Goal: Check status

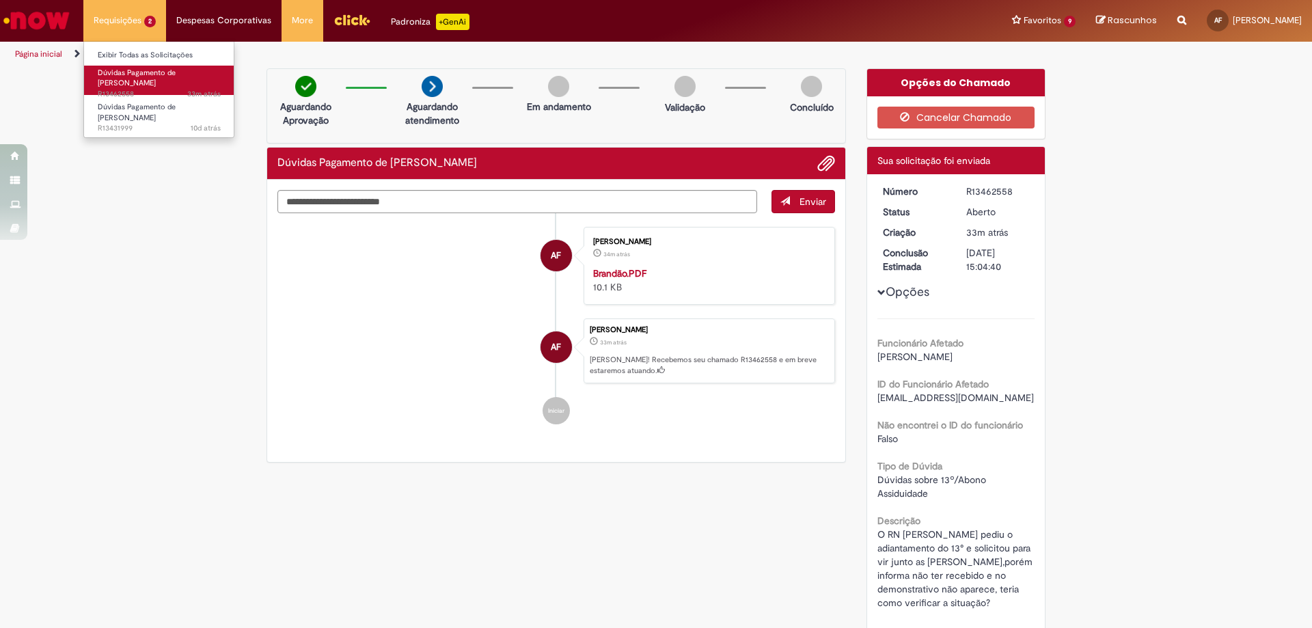
click at [141, 89] on span "33m atrás 33 minutos atrás R13462558" at bounding box center [159, 94] width 123 height 11
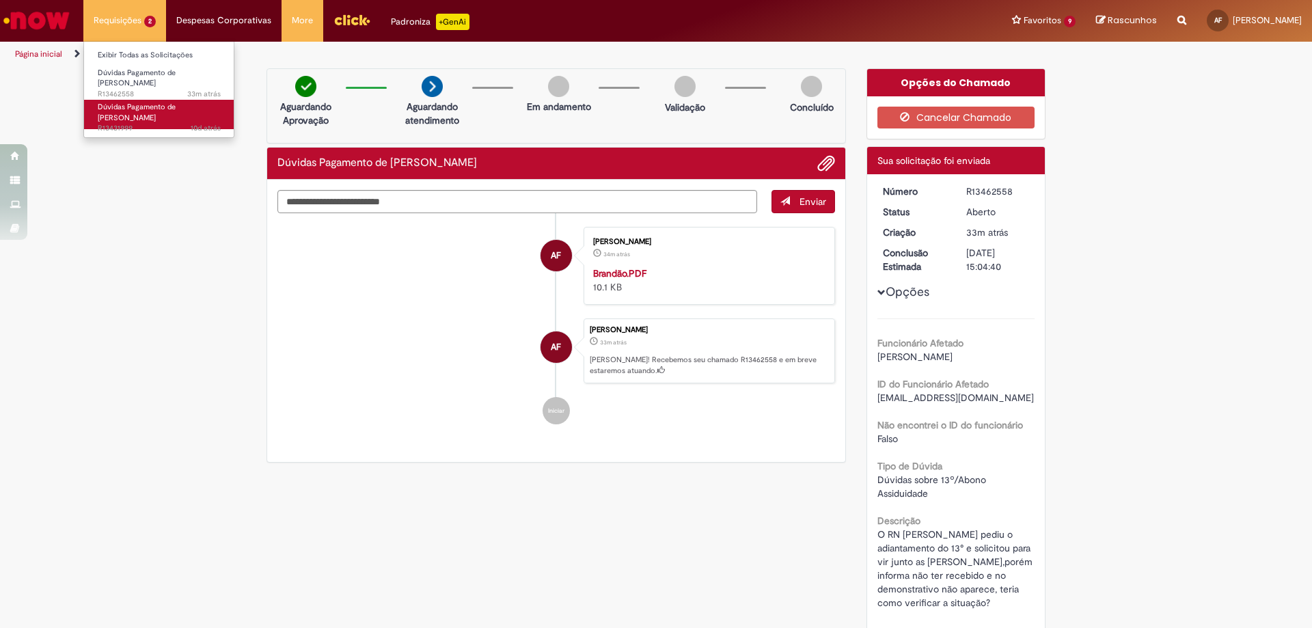
click at [141, 123] on span "10d atrás 10 dias atrás R13431999" at bounding box center [159, 128] width 123 height 11
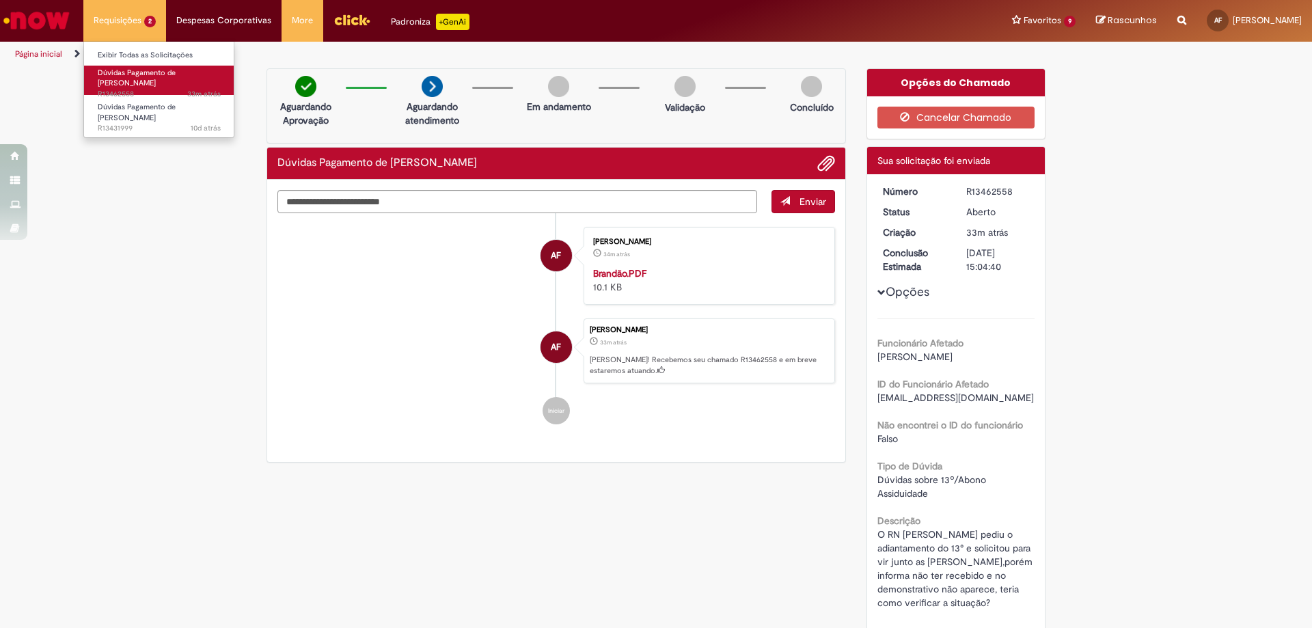
click at [139, 77] on span "Dúvidas Pagamento de [PERSON_NAME]" at bounding box center [137, 78] width 78 height 21
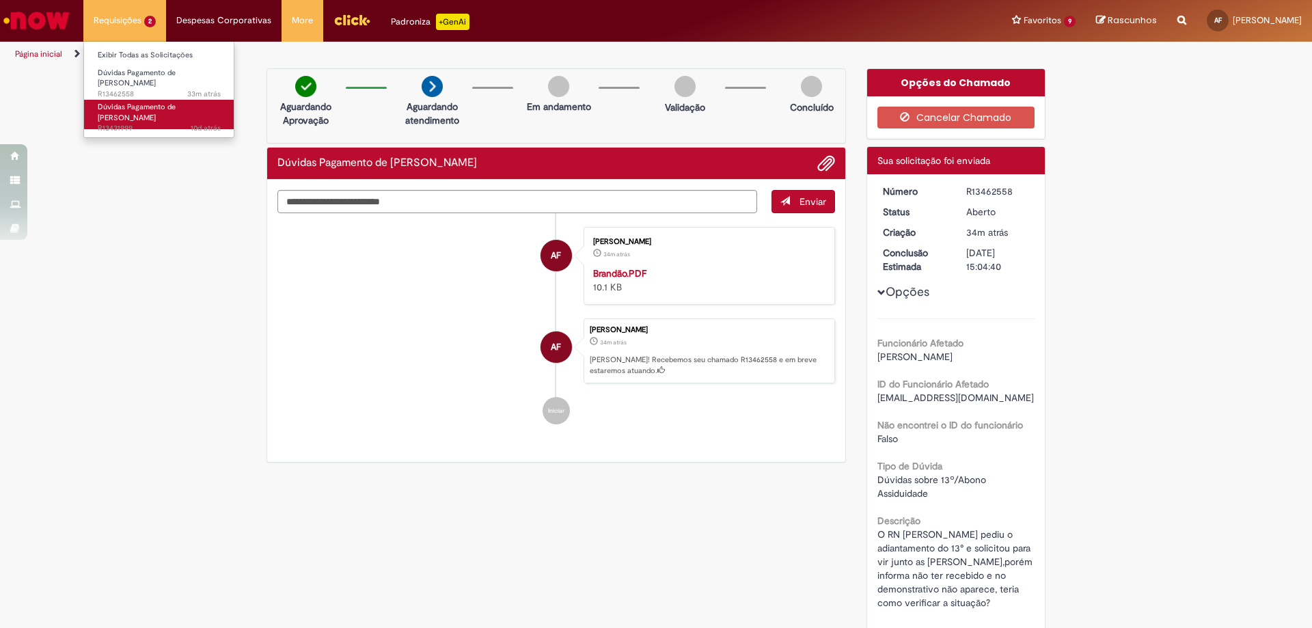
click at [140, 100] on link "Dúvidas Pagamento de Salário 10d atrás 10 dias atrás R13431999" at bounding box center [159, 114] width 150 height 29
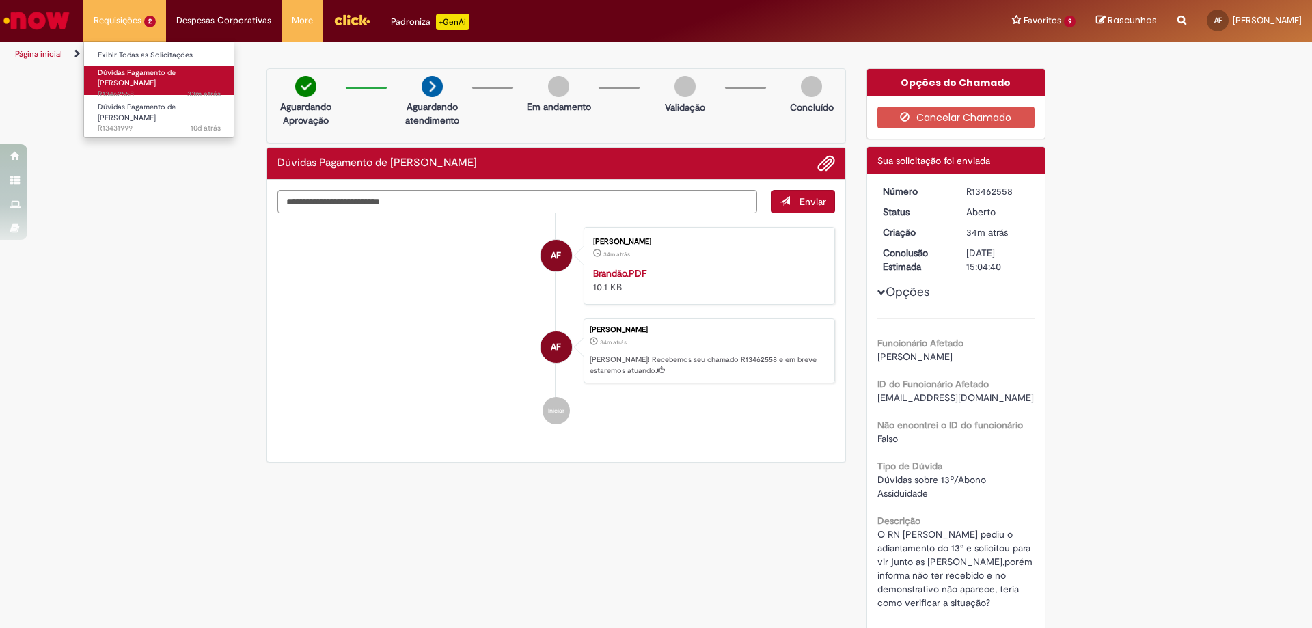
click at [153, 89] on span "33m atrás 33 minutos atrás R13462558" at bounding box center [159, 94] width 123 height 11
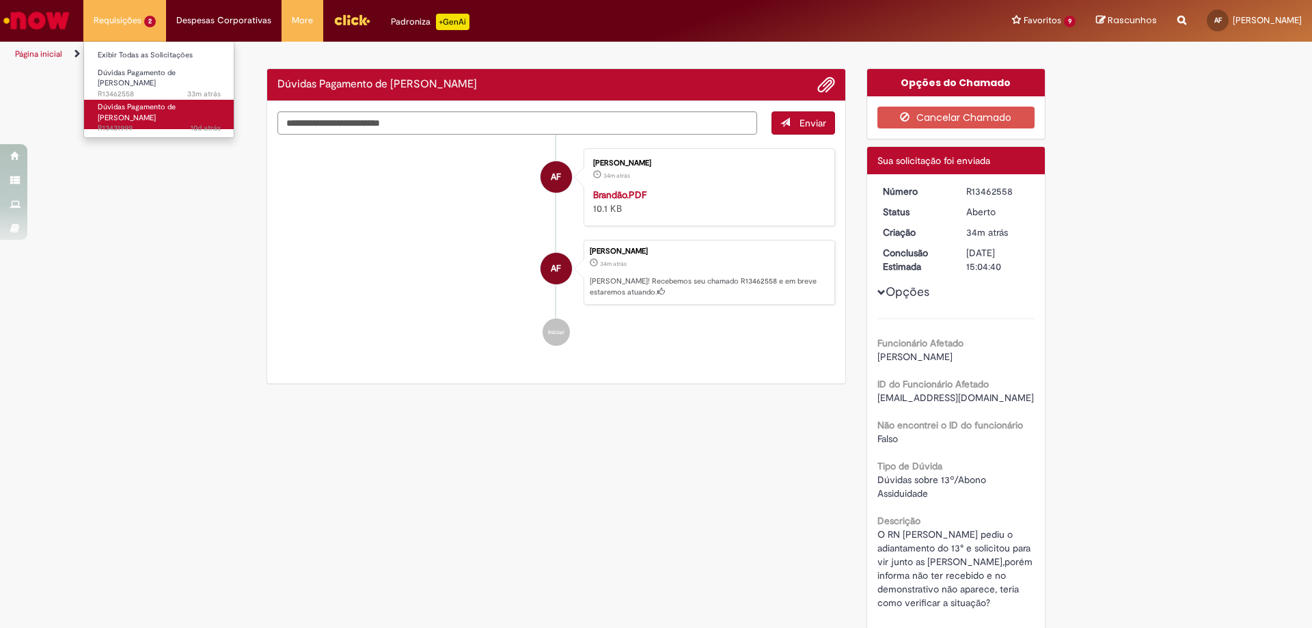
click at [144, 102] on span "Dúvidas Pagamento de [PERSON_NAME]" at bounding box center [137, 112] width 78 height 21
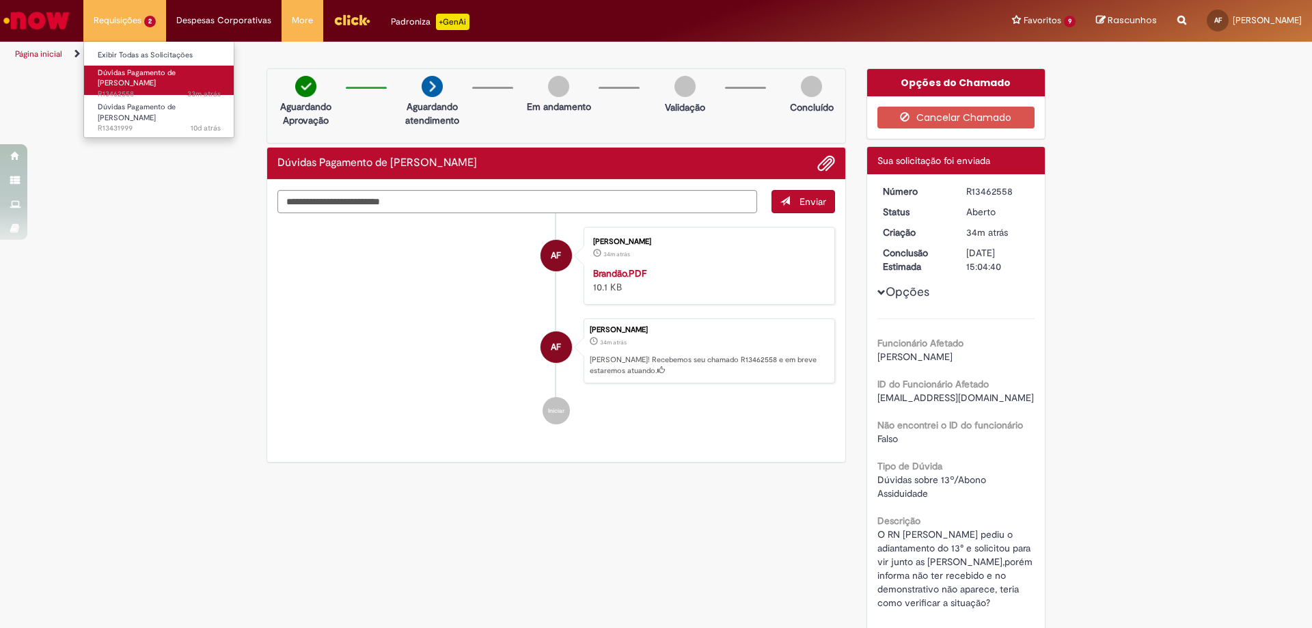
click at [109, 70] on span "Dúvidas Pagamento de [PERSON_NAME]" at bounding box center [137, 78] width 78 height 21
